Goal: Information Seeking & Learning: Learn about a topic

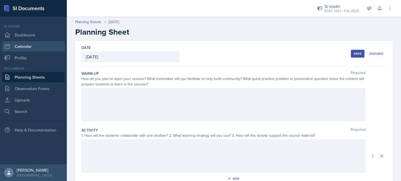
click at [16, 46] on link "Calendar" at bounding box center [33, 46] width 63 height 10
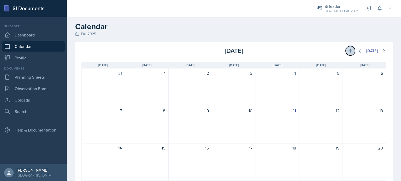
click at [348, 51] on icon at bounding box center [350, 50] width 5 height 5
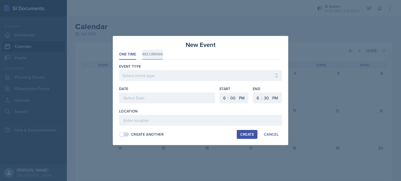
click at [152, 52] on li "Recurring" at bounding box center [152, 55] width 21 height 10
click at [273, 134] on div "Cancel" at bounding box center [271, 135] width 15 height 4
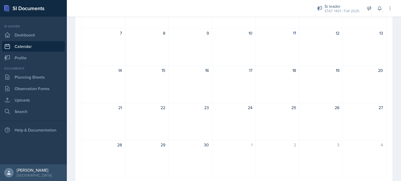
scroll to position [93, 0]
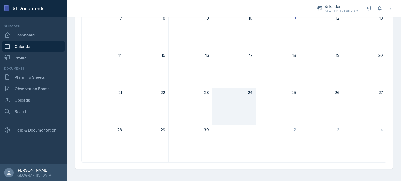
click at [214, 109] on div "24" at bounding box center [234, 107] width 44 height 38
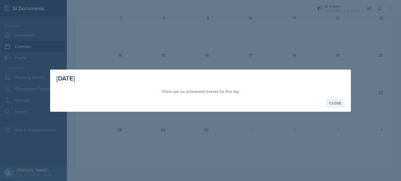
click at [330, 106] on button "Close" at bounding box center [335, 103] width 19 height 9
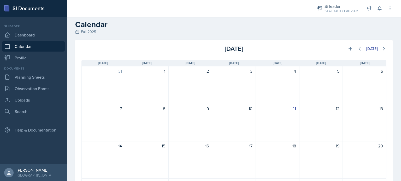
scroll to position [0, 0]
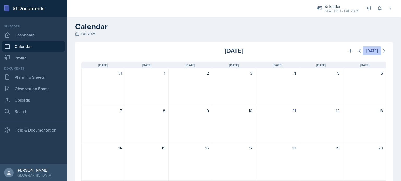
click at [366, 50] on div "[DATE]" at bounding box center [371, 51] width 11 height 4
click at [381, 49] on icon at bounding box center [383, 50] width 5 height 5
click at [357, 51] on icon at bounding box center [359, 50] width 5 height 5
click at [82, 37] on header "Calendar Fall 2025" at bounding box center [234, 29] width 334 height 25
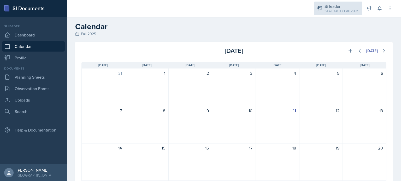
click at [340, 11] on div "STAT 1401 / Fall 2025" at bounding box center [341, 10] width 35 height 5
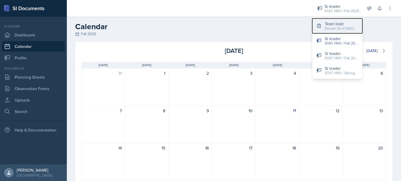
click at [337, 31] on div "Demon SI of [GEOGRAPHIC_DATA] / Fall 2025" at bounding box center [341, 28] width 33 height 5
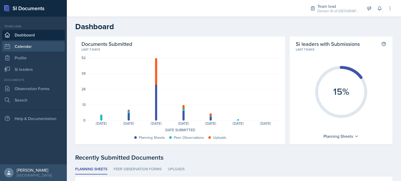
click at [53, 45] on link "Calendar" at bounding box center [33, 46] width 63 height 10
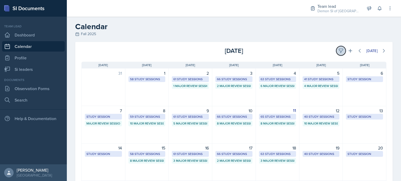
click at [336, 52] on button at bounding box center [340, 50] width 9 height 9
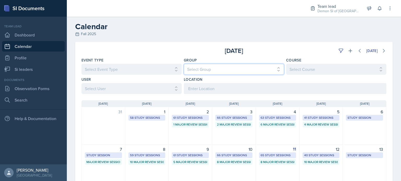
click at [205, 73] on select "Select Group All Demon SI of [GEOGRAPHIC_DATA] Les Mariettables Lion King Mamma…" at bounding box center [234, 69] width 100 height 11
select select "e892a4c8-123a-40ec-8aa5-ee50854cd130"
click at [184, 64] on select "Select Group All Demon SI of [GEOGRAPHIC_DATA] Les Mariettables Lion King Mamma…" at bounding box center [234, 69] width 100 height 11
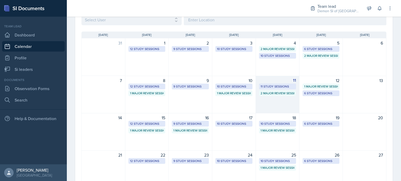
scroll to position [68, 0]
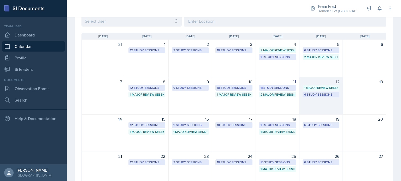
click at [320, 85] on div "1 Major Review Session" at bounding box center [320, 88] width 37 height 6
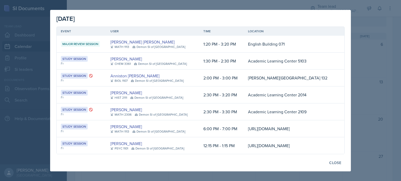
scroll to position [19, 0]
click at [217, 62] on table "Event User Time Location Major Review Session [PERSON_NAME] [PERSON_NAME] MATH …" at bounding box center [200, 91] width 288 height 128
click at [93, 78] on div "Fr" at bounding box center [81, 80] width 41 height 5
click at [367, 54] on div at bounding box center [200, 90] width 401 height 181
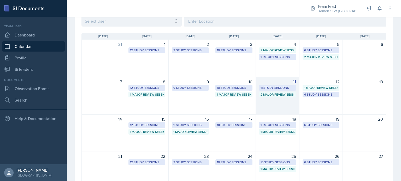
click at [285, 103] on div "11 11 Study Sessions 2 Major Review Sessions" at bounding box center [278, 96] width 44 height 38
